Goal: Transaction & Acquisition: Download file/media

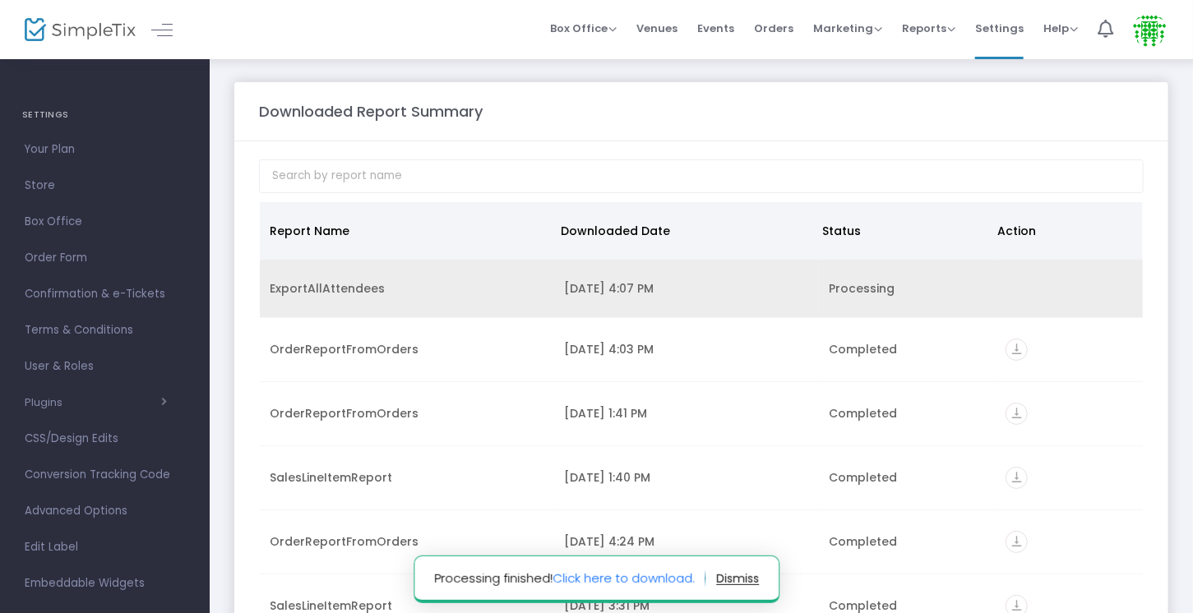
click at [306, 297] on td "ExportAllAttendees" at bounding box center [407, 289] width 294 height 58
click at [319, 288] on div "ExportAllAttendees" at bounding box center [407, 288] width 275 height 16
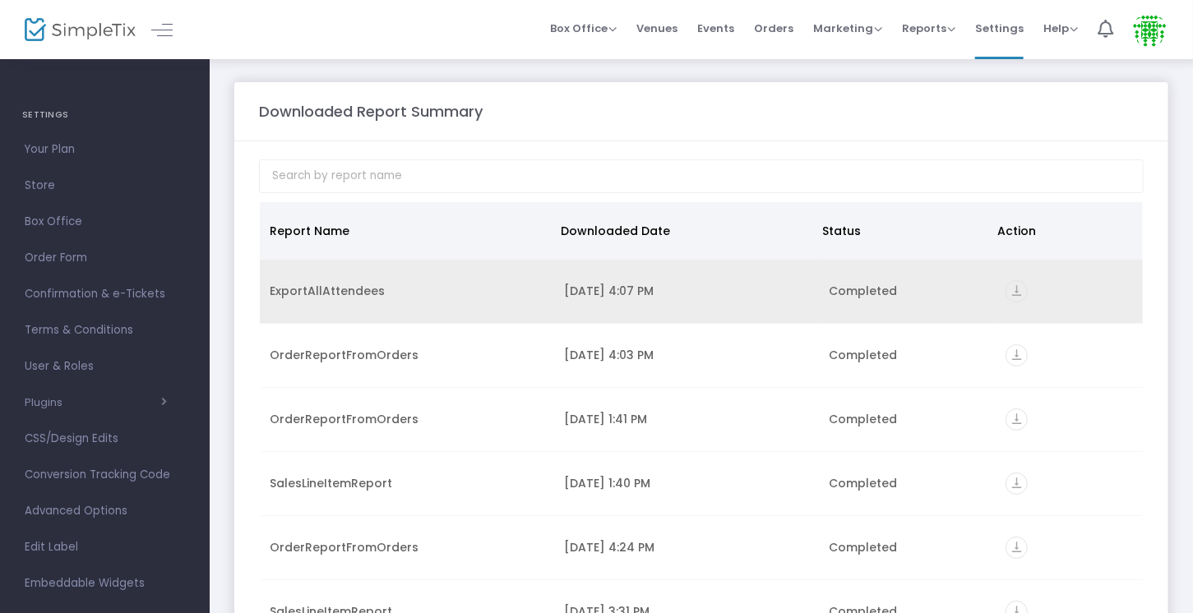
click at [1020, 289] on div "vertical_align_bottom" at bounding box center [1069, 291] width 127 height 22
click at [1006, 287] on icon "vertical_align_bottom" at bounding box center [1017, 291] width 22 height 22
